Goal: Task Accomplishment & Management: Manage account settings

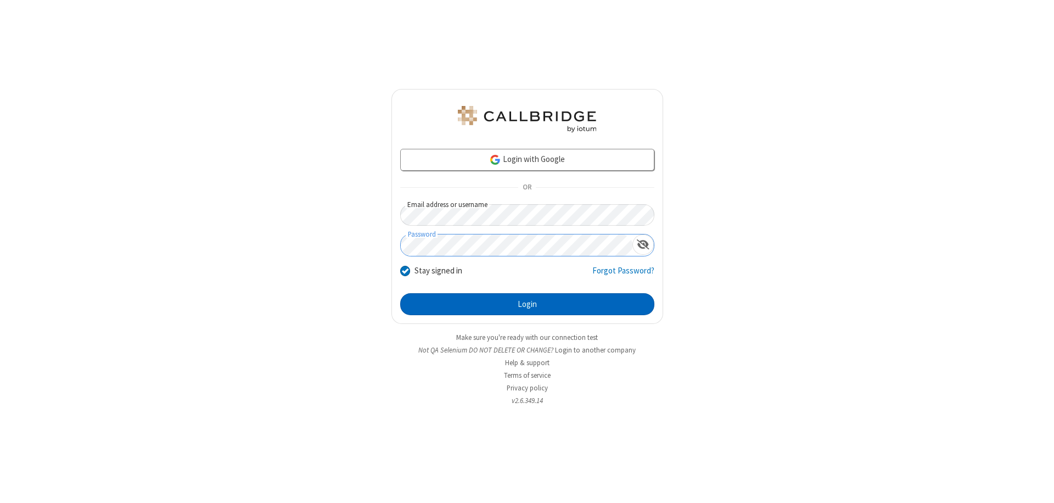
click at [527, 304] on button "Login" at bounding box center [527, 304] width 254 height 22
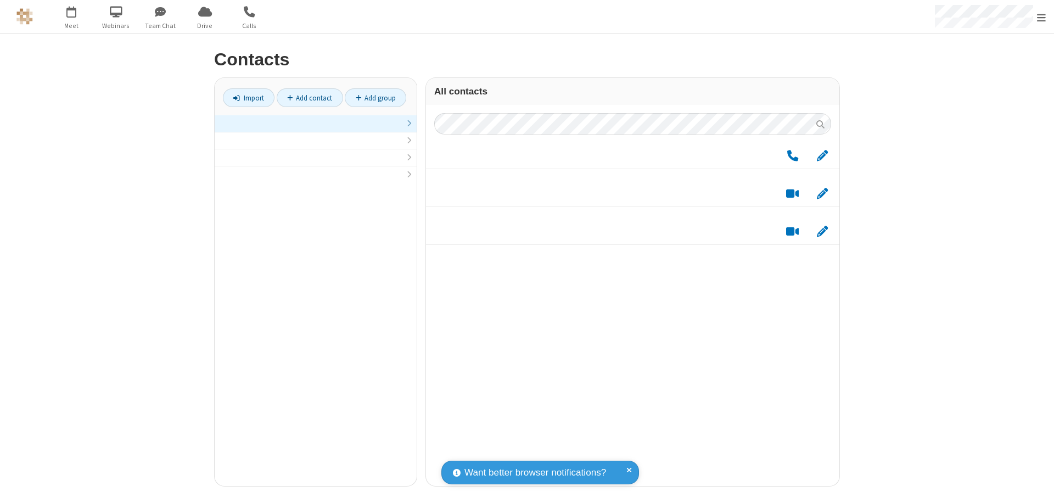
click at [316, 130] on link at bounding box center [316, 123] width 202 height 17
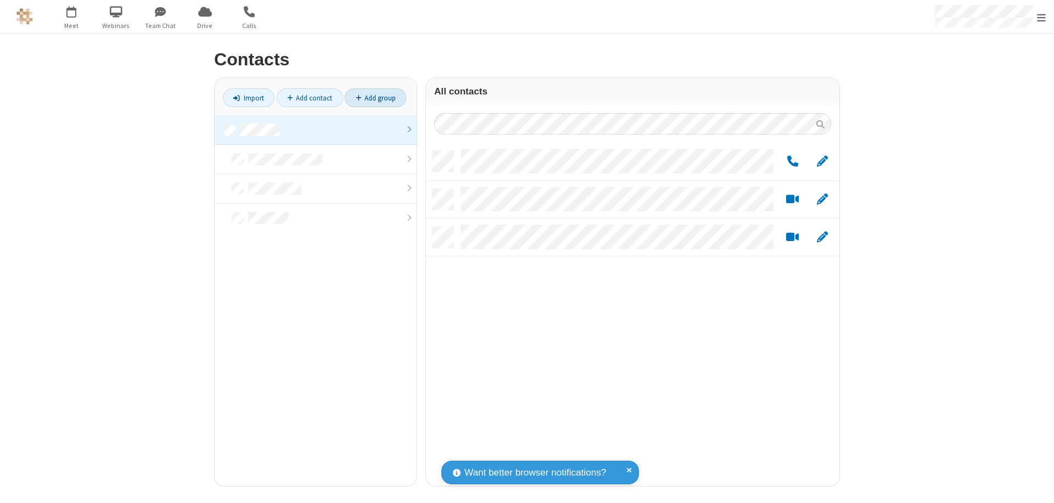
click at [376, 98] on link "Add group" at bounding box center [375, 97] width 61 height 19
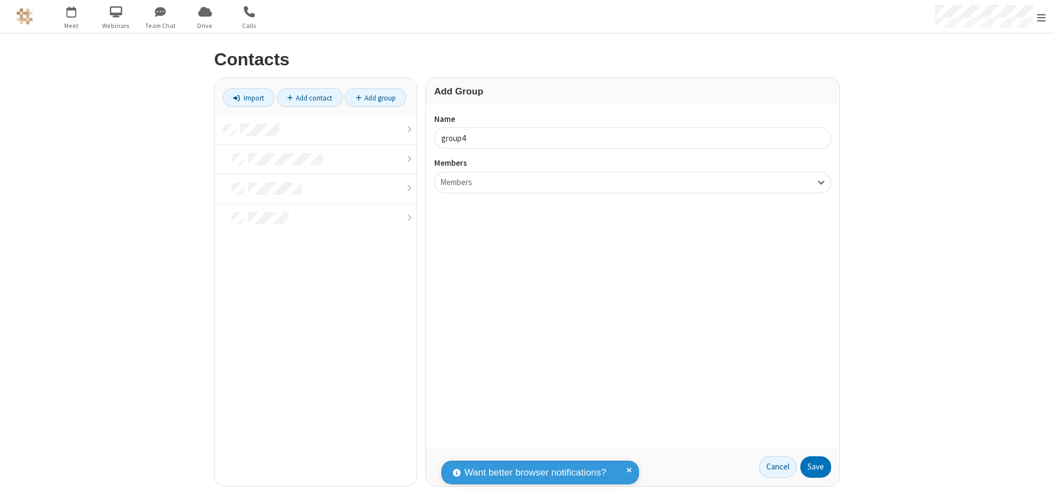
type input "group4"
type input "name20"
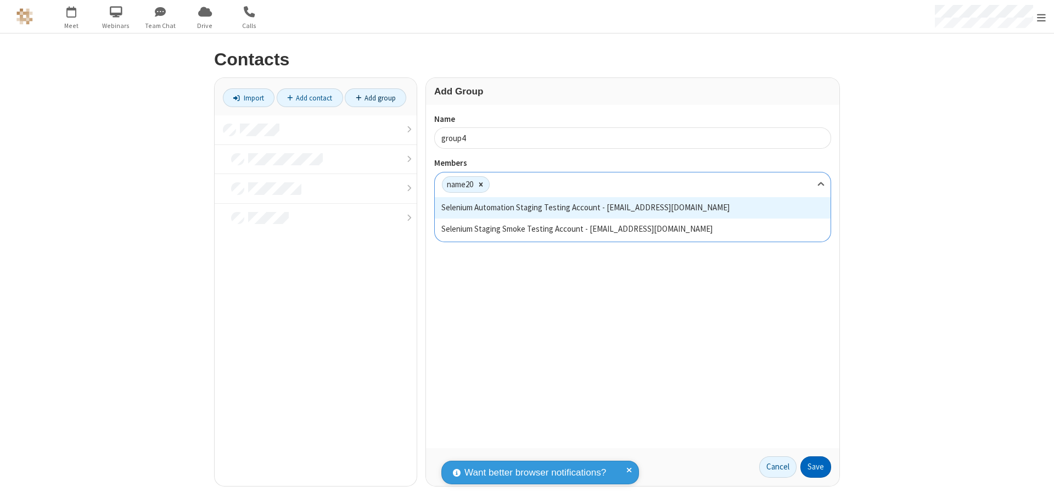
click at [816, 467] on button "Save" at bounding box center [816, 467] width 31 height 22
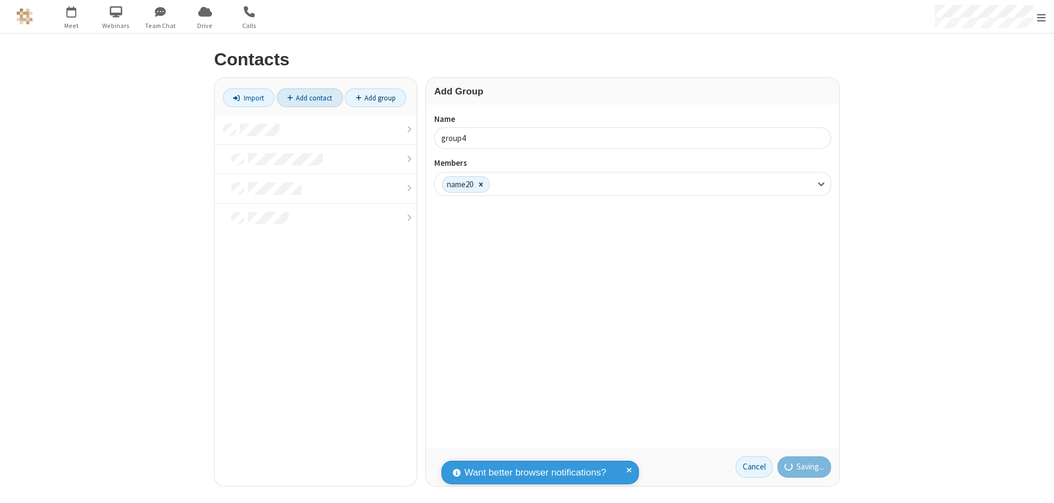
click at [310, 98] on link "Add contact" at bounding box center [310, 97] width 66 height 19
